Goal: Use online tool/utility: Utilize a website feature to perform a specific function

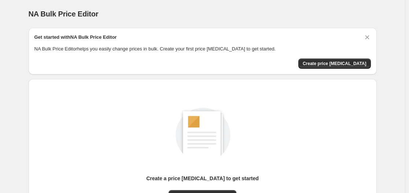
scroll to position [81, 0]
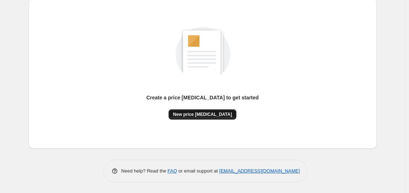
click at [198, 111] on button "New price [MEDICAL_DATA]" at bounding box center [202, 114] width 68 height 10
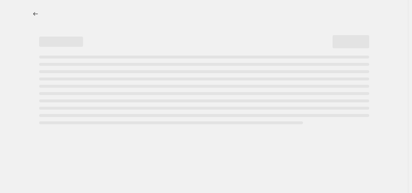
select select "percentage"
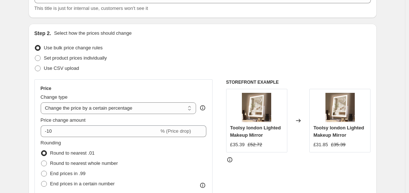
scroll to position [57, 0]
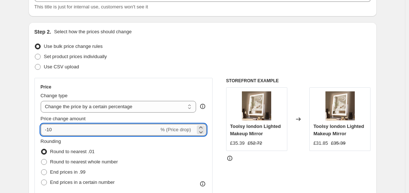
click at [141, 125] on input "-10" at bounding box center [100, 130] width 118 height 12
type input "-15"
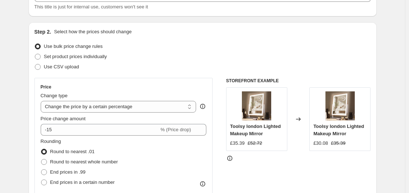
click at [30, 138] on div "Step 2. Select how the prices should change Use bulk price change rules Set pro…" at bounding box center [203, 150] width 348 height 257
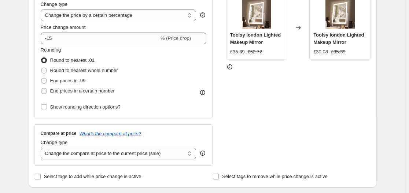
scroll to position [149, 0]
click at [78, 149] on select "Change the compare at price to the current price (sale) Change the compare at p…" at bounding box center [119, 154] width 156 height 12
click at [42, 148] on select "Change the compare at price to the current price (sale) Change the compare at p…" at bounding box center [119, 154] width 156 height 12
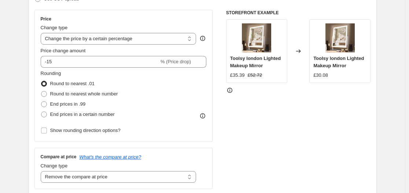
scroll to position [125, 0]
click at [110, 173] on select "Change the compare at price to the current price (sale) Change the compare at p…" at bounding box center [119, 178] width 156 height 12
select select "no_change"
click at [42, 172] on select "Change the compare at price to the current price (sale) Change the compare at p…" at bounding box center [119, 178] width 156 height 12
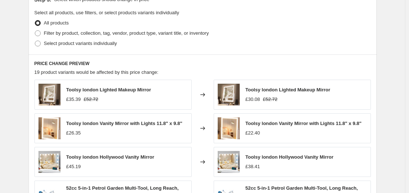
scroll to position [352, 0]
click at [98, 33] on span "Filter by product, collection, tag, vendor, product type, variant title, or inv…" at bounding box center [126, 32] width 165 height 5
click at [35, 30] on input "Filter by product, collection, tag, vendor, product type, variant title, or inv…" at bounding box center [35, 30] width 0 height 0
radio input "true"
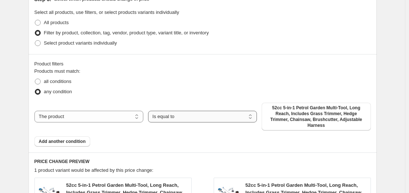
click at [182, 113] on select "Is equal to Is not equal to" at bounding box center [202, 117] width 109 height 12
click at [294, 119] on span "52cc 5-in-1 Petrol Garden Multi-Tool, Long Reach, Includes Grass Trimmer, Hedge…" at bounding box center [316, 116] width 100 height 23
click at [125, 114] on select "The product The product's collection The product's tag The product's vendor The…" at bounding box center [88, 117] width 109 height 12
click at [36, 111] on select "The product The product's collection The product's tag The product's vendor The…" at bounding box center [88, 117] width 109 height 12
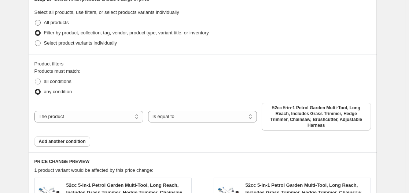
click at [62, 24] on span "All products" at bounding box center [56, 22] width 25 height 5
click at [35, 20] on input "All products" at bounding box center [35, 20] width 0 height 0
radio input "true"
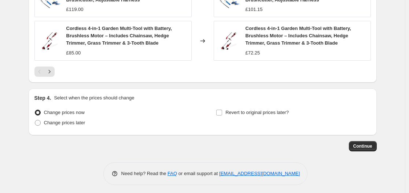
scroll to position [558, 0]
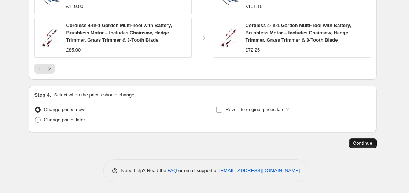
click at [361, 143] on span "Continue" at bounding box center [362, 144] width 19 height 6
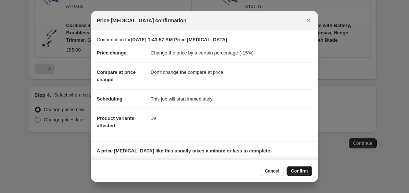
click at [297, 170] on span "Confirm" at bounding box center [299, 171] width 17 height 6
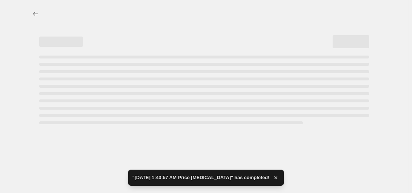
select select "percentage"
select select "no_change"
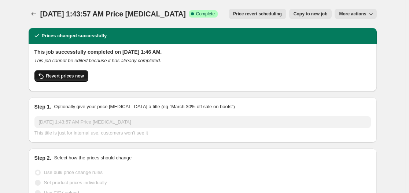
click at [63, 75] on span "Revert prices now" at bounding box center [65, 76] width 38 height 6
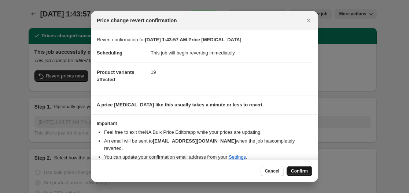
click at [298, 171] on span "Confirm" at bounding box center [299, 171] width 17 height 6
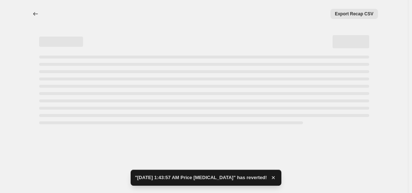
select select "percentage"
select select "no_change"
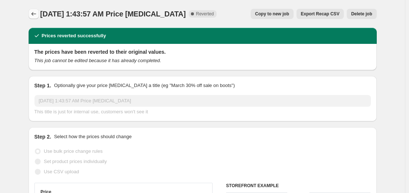
click at [35, 15] on icon "Price change jobs" at bounding box center [33, 13] width 7 height 7
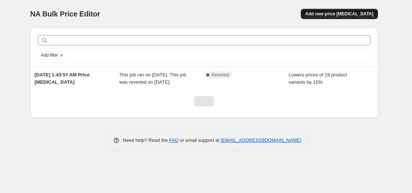
click at [339, 11] on button "Add new price [MEDICAL_DATA]" at bounding box center [339, 14] width 77 height 10
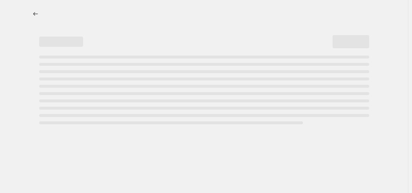
select select "percentage"
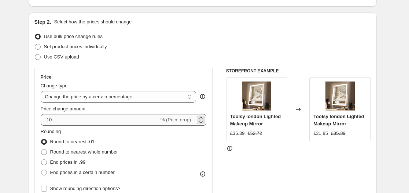
scroll to position [67, 0]
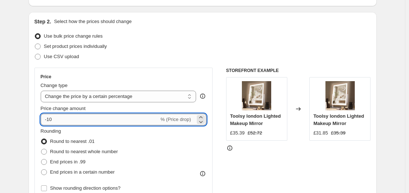
click at [106, 123] on input "-10" at bounding box center [100, 120] width 118 height 12
type input "-15"
click at [30, 120] on div "Step 2. Select how the prices should change Use bulk price change rules Set pro…" at bounding box center [203, 140] width 348 height 257
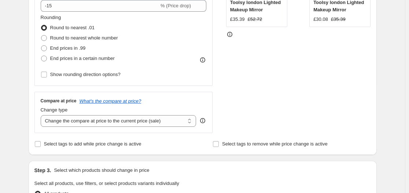
scroll to position [181, 0]
click at [89, 124] on select "Change the compare at price to the current price (sale) Change the compare at p…" at bounding box center [119, 121] width 156 height 12
click at [42, 115] on select "Change the compare at price to the current price (sale) Change the compare at p…" at bounding box center [119, 121] width 156 height 12
click at [113, 122] on select "Change the compare at price to the current price (sale) Change the compare at p…" at bounding box center [119, 121] width 156 height 12
click at [42, 115] on select "Change the compare at price to the current price (sale) Change the compare at p…" at bounding box center [119, 121] width 156 height 12
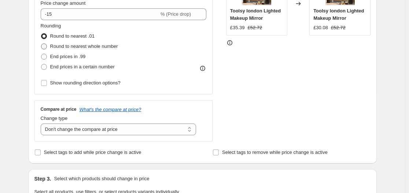
scroll to position [172, 0]
click at [106, 131] on select "Change the compare at price to the current price (sale) Change the compare at p…" at bounding box center [119, 130] width 156 height 12
click at [42, 124] on select "Change the compare at price to the current price (sale) Change the compare at p…" at bounding box center [119, 130] width 156 height 12
click at [104, 129] on select "Change the compare at price to the current price (sale) Change the compare at p…" at bounding box center [119, 130] width 156 height 12
select select "no_change"
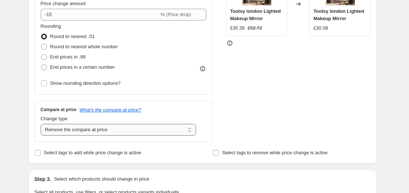
click at [42, 124] on select "Change the compare at price to the current price (sale) Change the compare at p…" at bounding box center [119, 130] width 156 height 12
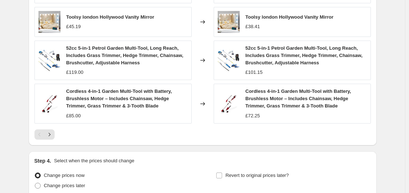
scroll to position [558, 0]
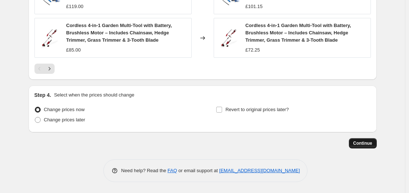
click at [354, 143] on button "Continue" at bounding box center [363, 143] width 28 height 10
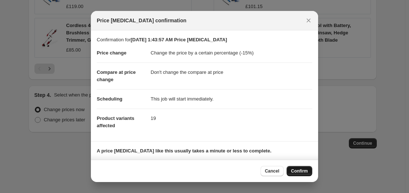
click at [294, 168] on button "Confirm" at bounding box center [299, 171] width 26 height 10
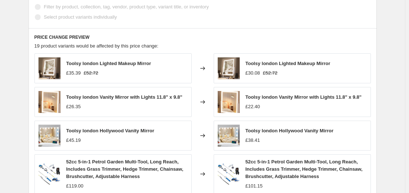
scroll to position [430, 0]
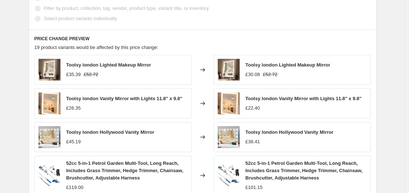
select select "percentage"
select select "no_change"
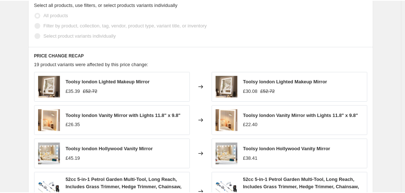
scroll to position [0, 0]
